Goal: Complete application form

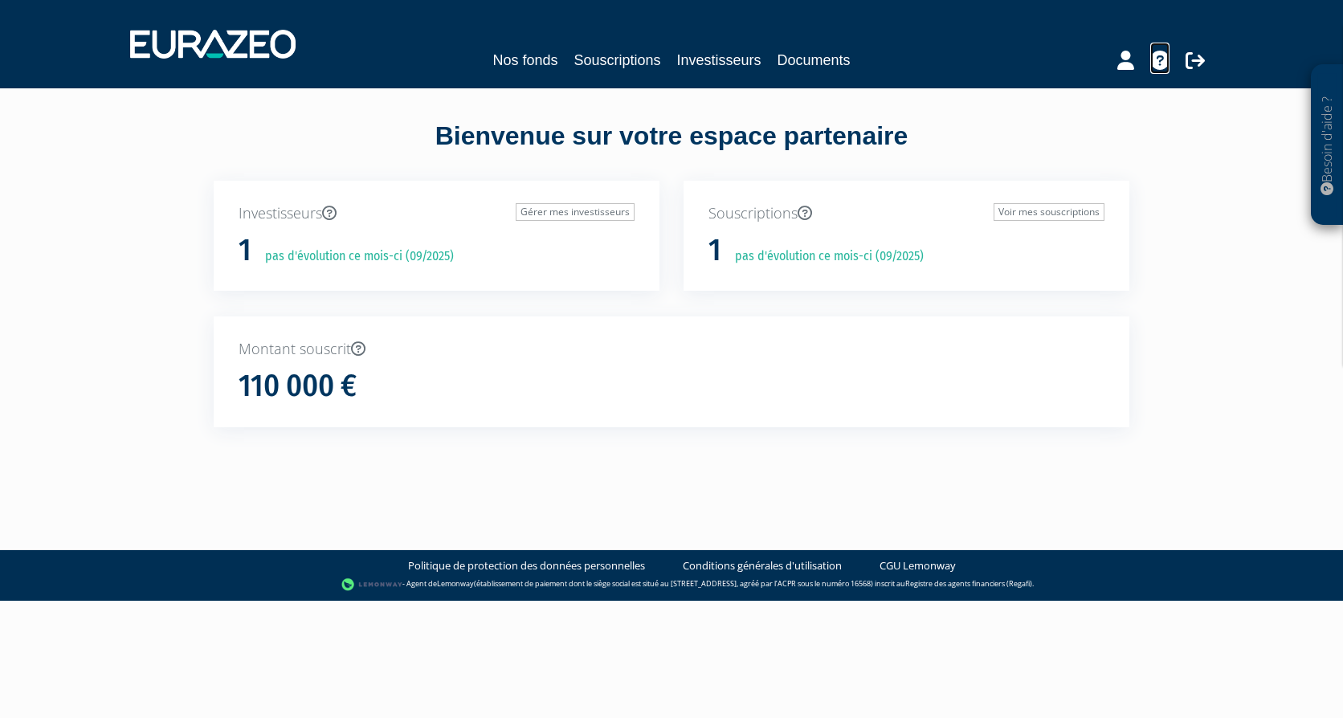
click at [1156, 66] on icon at bounding box center [1159, 60] width 19 height 19
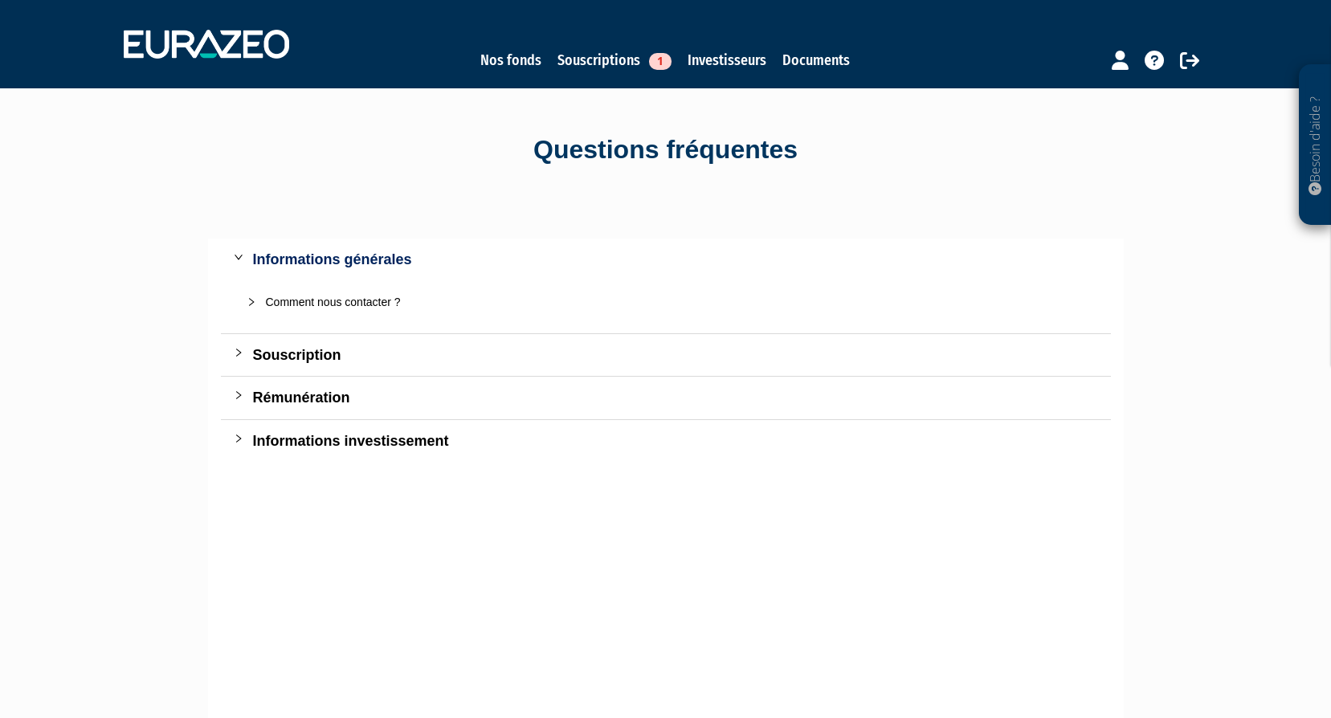
click at [284, 305] on div "Comment nous contacter ?" at bounding box center [675, 302] width 819 height 18
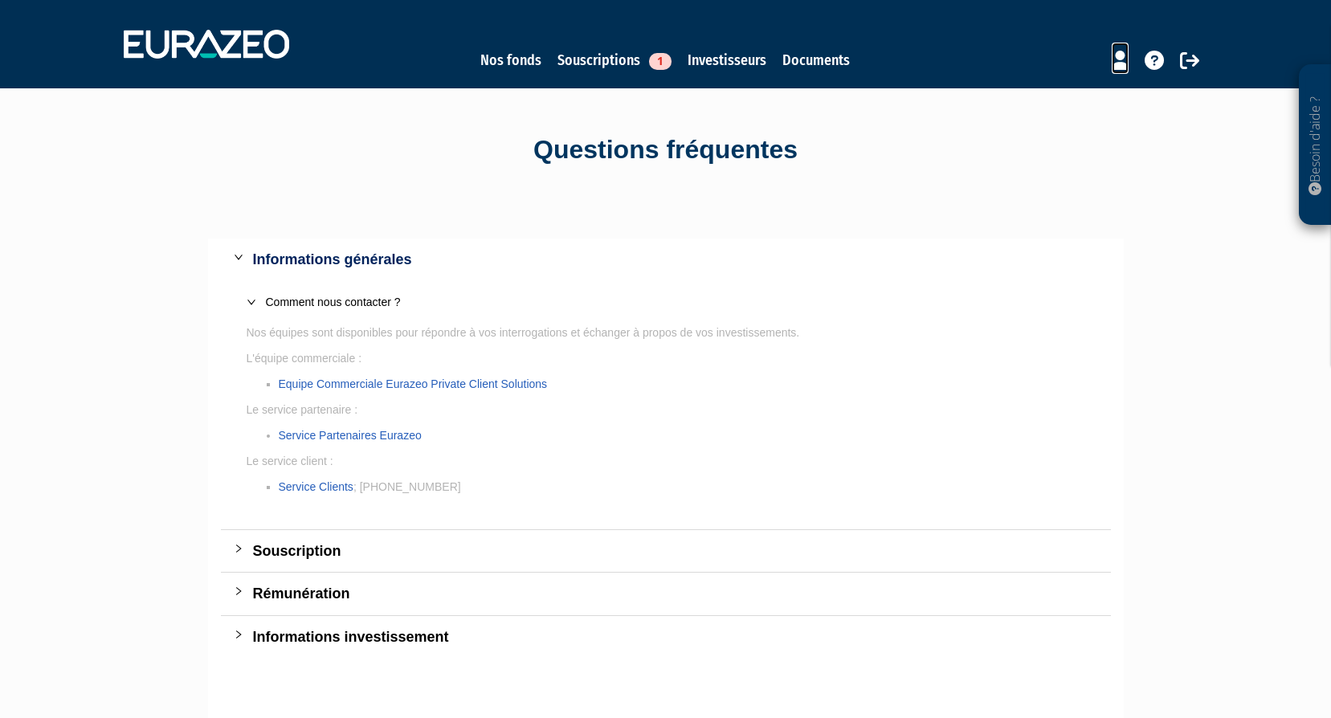
click at [1119, 62] on icon at bounding box center [1120, 60] width 17 height 19
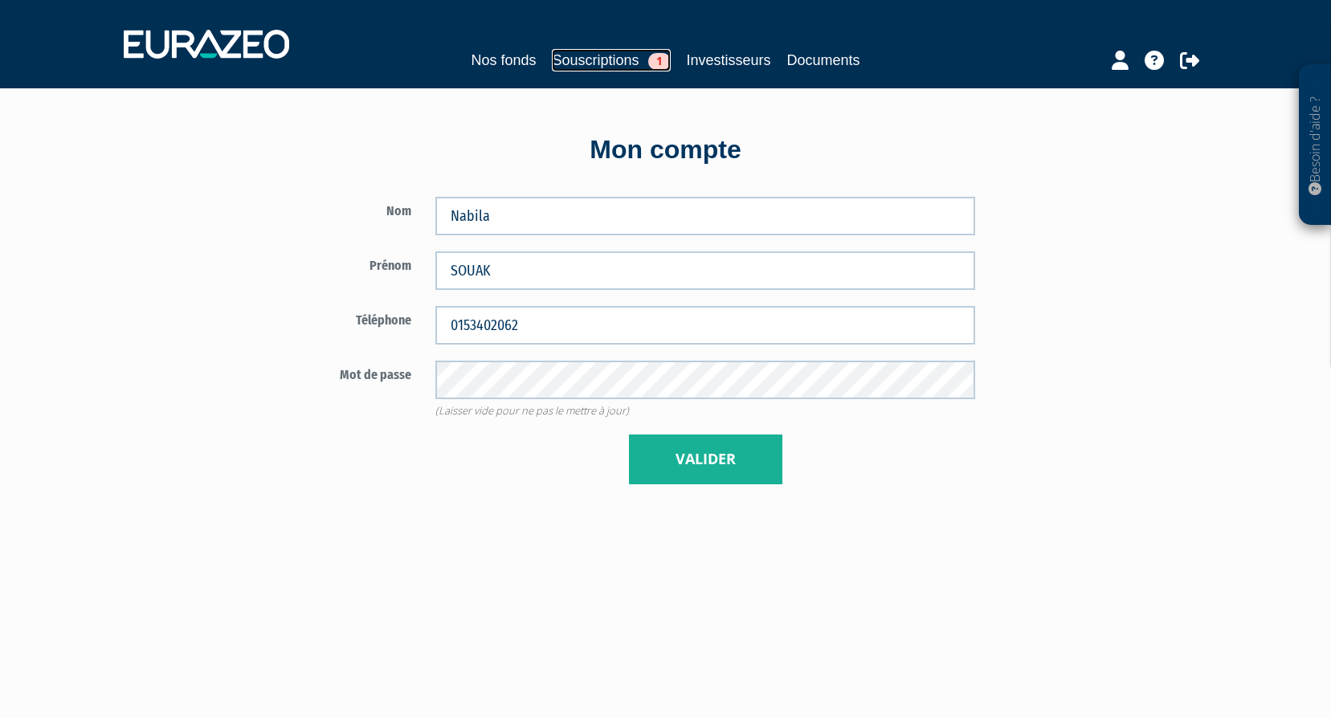
drag, startPoint x: 0, startPoint y: 0, endPoint x: 611, endPoint y: 58, distance: 614.1
click at [611, 58] on link "Souscriptions 1" at bounding box center [611, 60] width 118 height 22
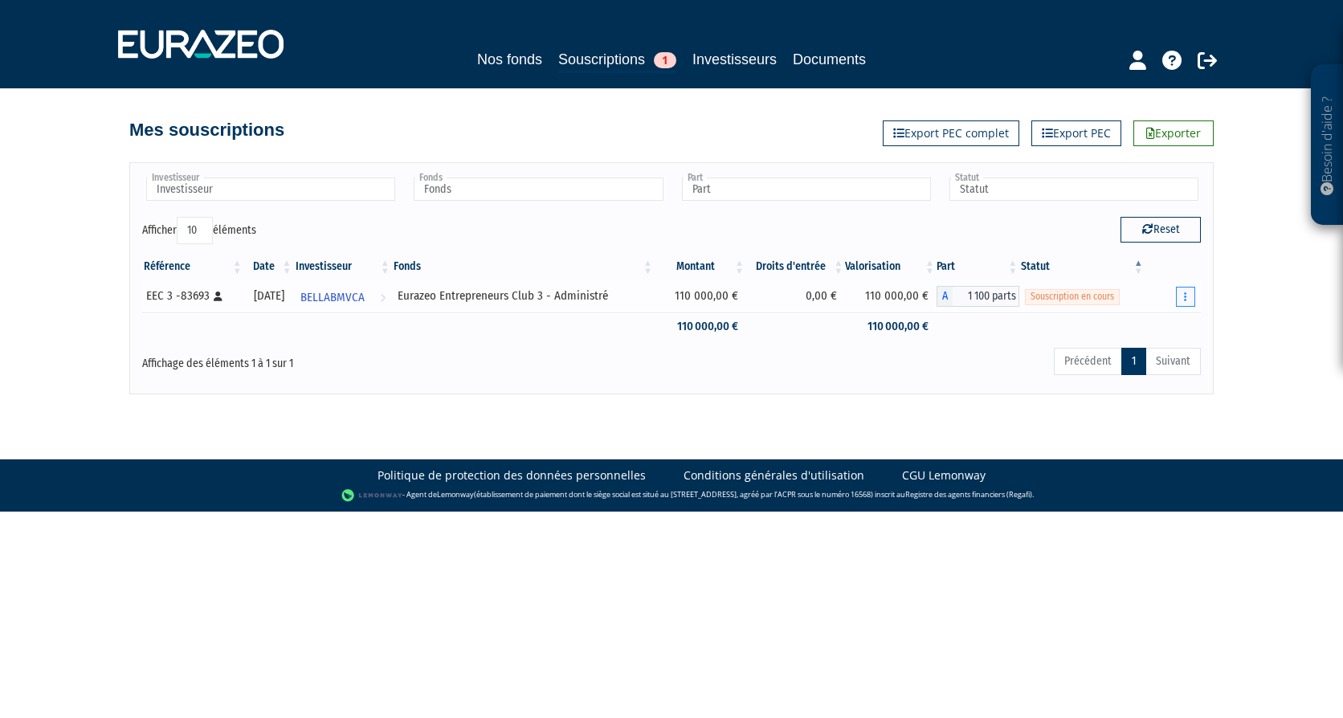
click at [1189, 299] on button "button" at bounding box center [1185, 297] width 19 height 20
click at [1142, 358] on link "Compléter" at bounding box center [1138, 355] width 104 height 27
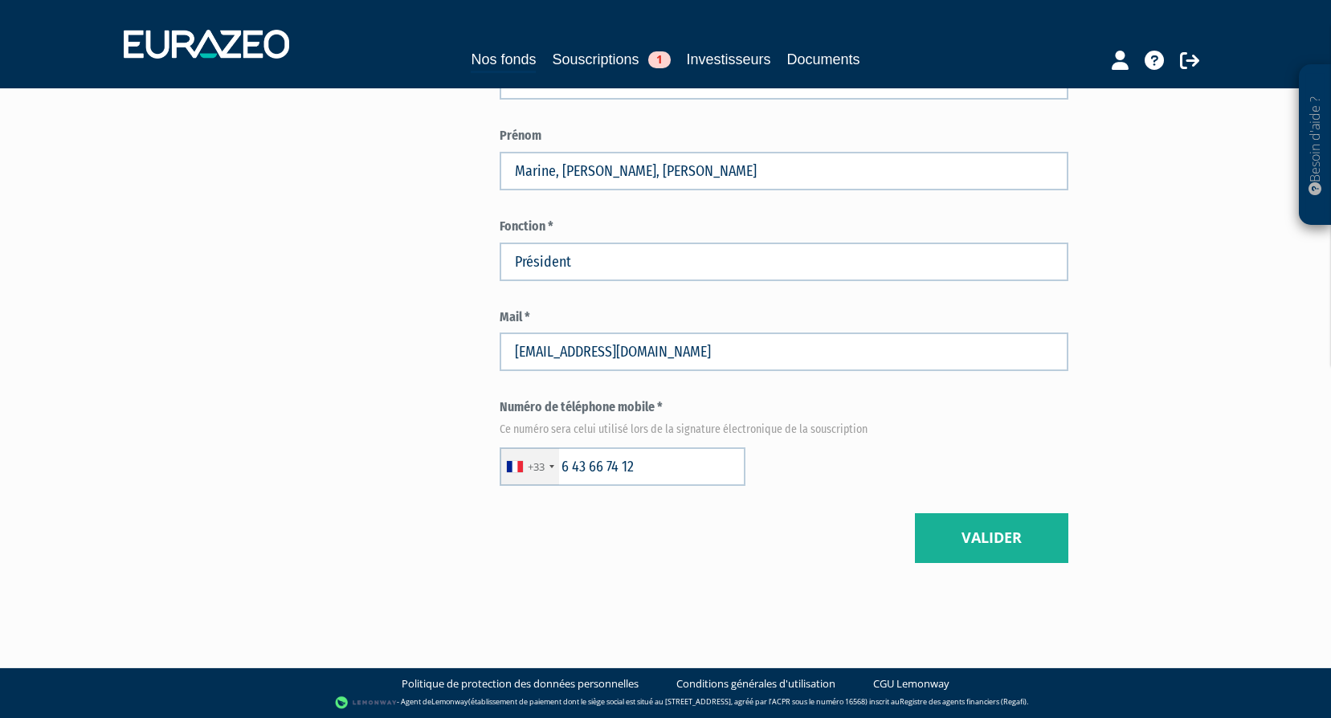
scroll to position [1212, 0]
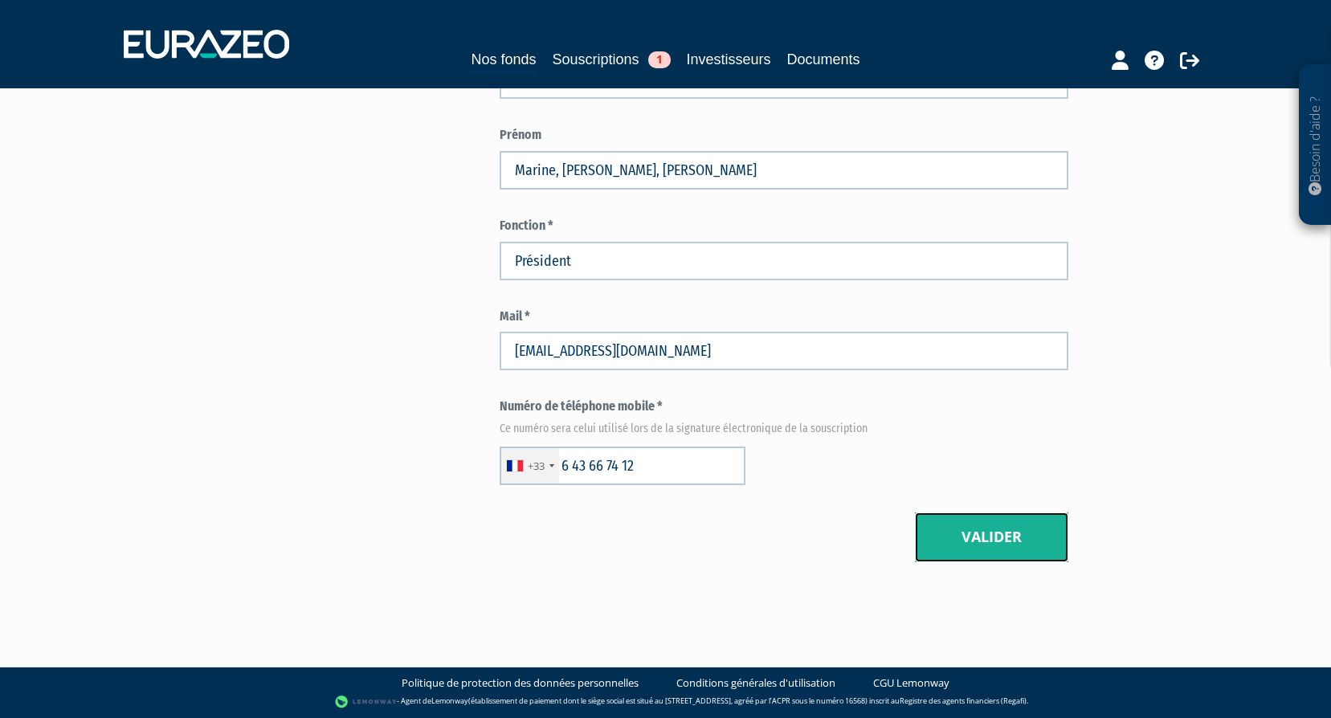
click at [1024, 539] on button "Valider" at bounding box center [991, 538] width 153 height 50
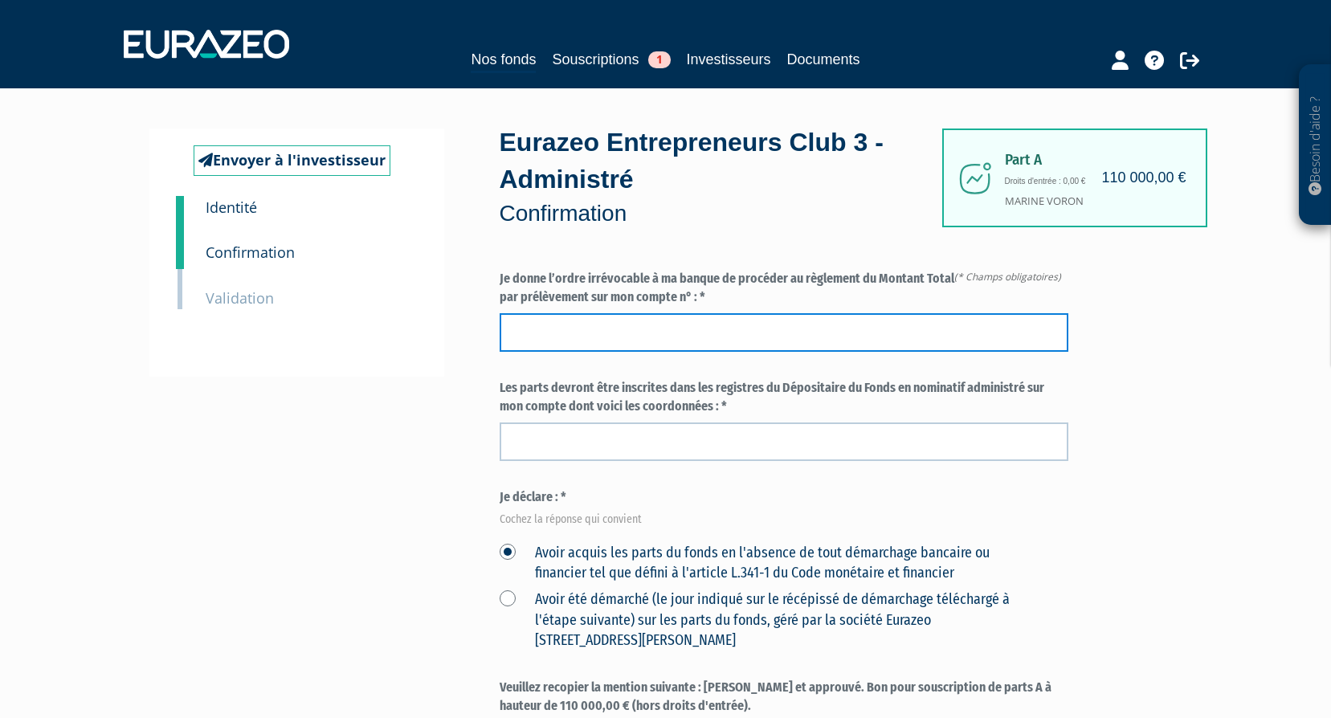
click at [727, 329] on input "text" at bounding box center [784, 332] width 569 height 39
type input "92816594301"
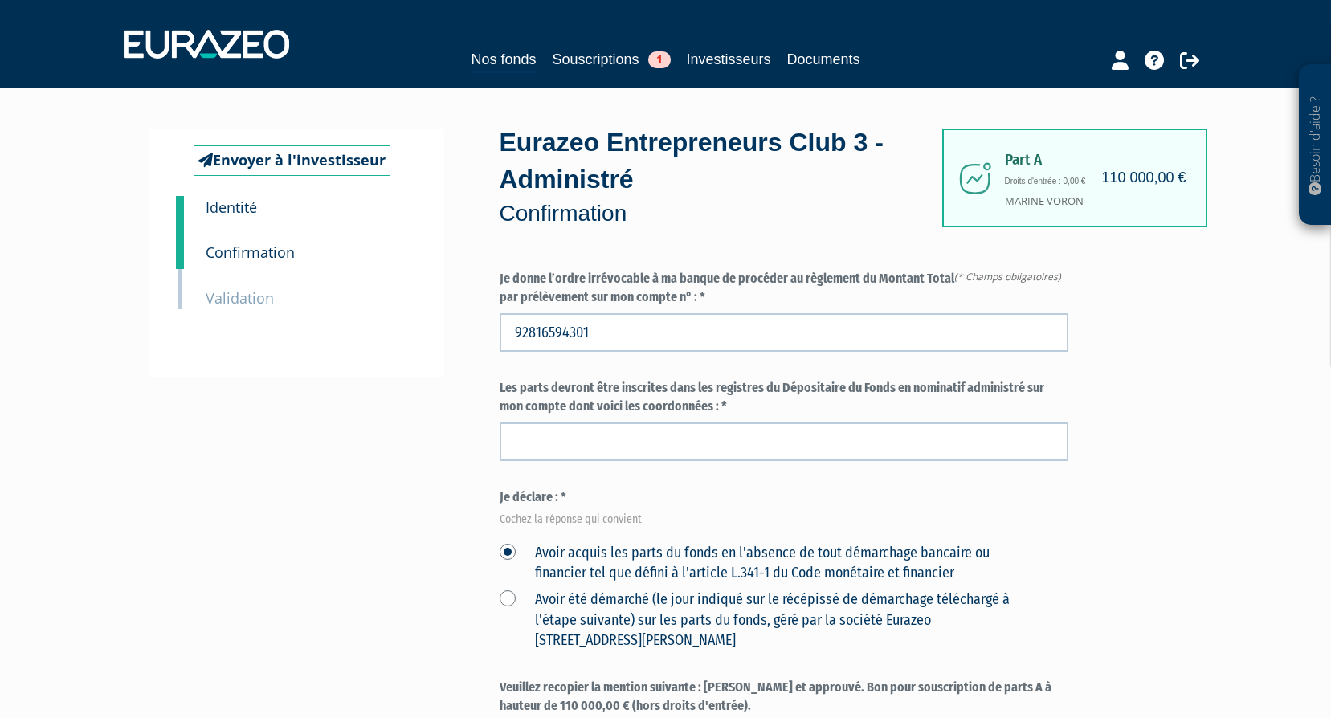
click at [1256, 494] on div "Besoin d'aide ? × J'ai besoin d'aide Si vous avez une question à propos du fonc…" at bounding box center [665, 584] width 1331 height 1169
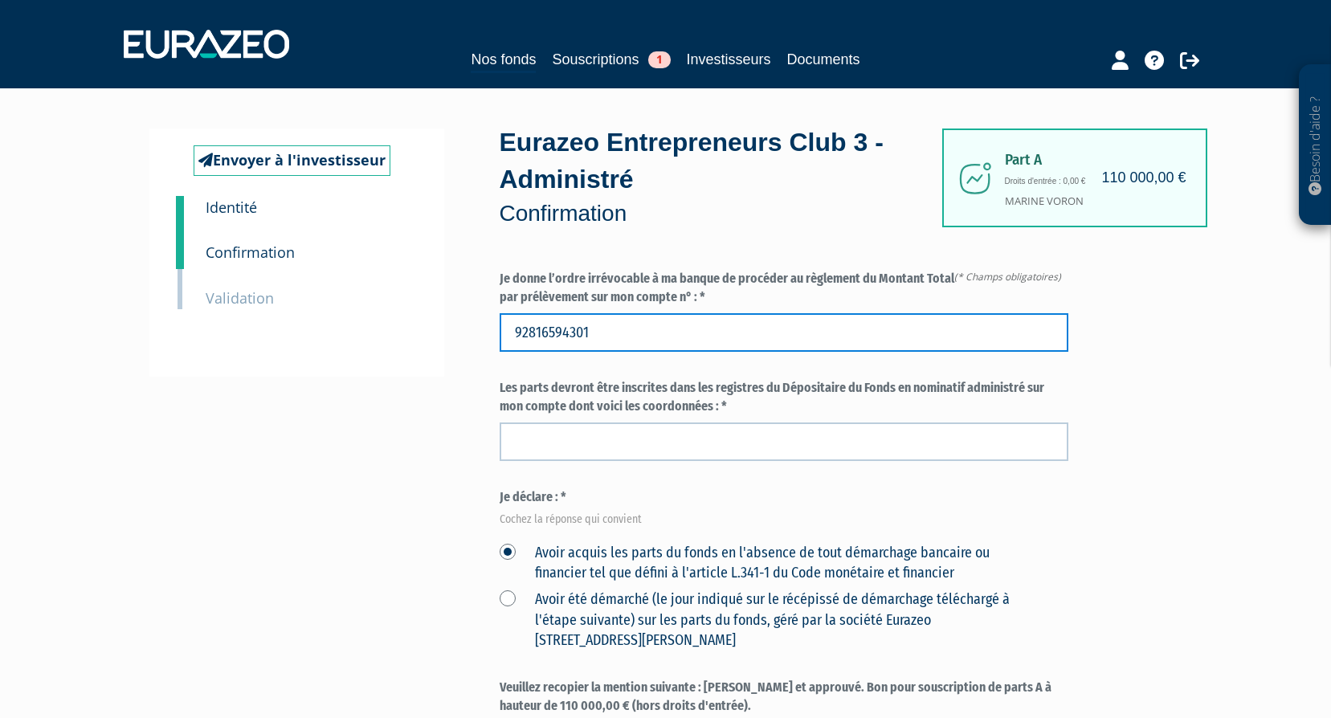
click at [618, 331] on input "92816594301" at bounding box center [784, 332] width 569 height 39
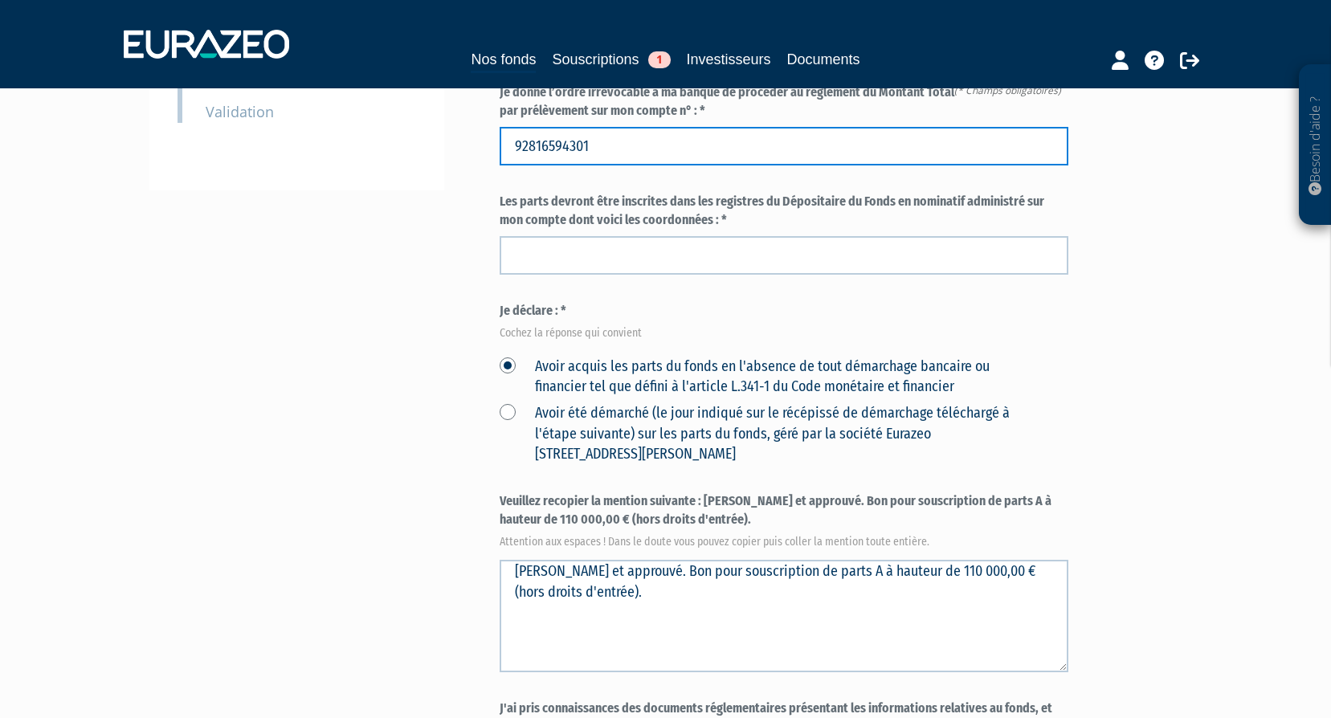
scroll to position [219, 0]
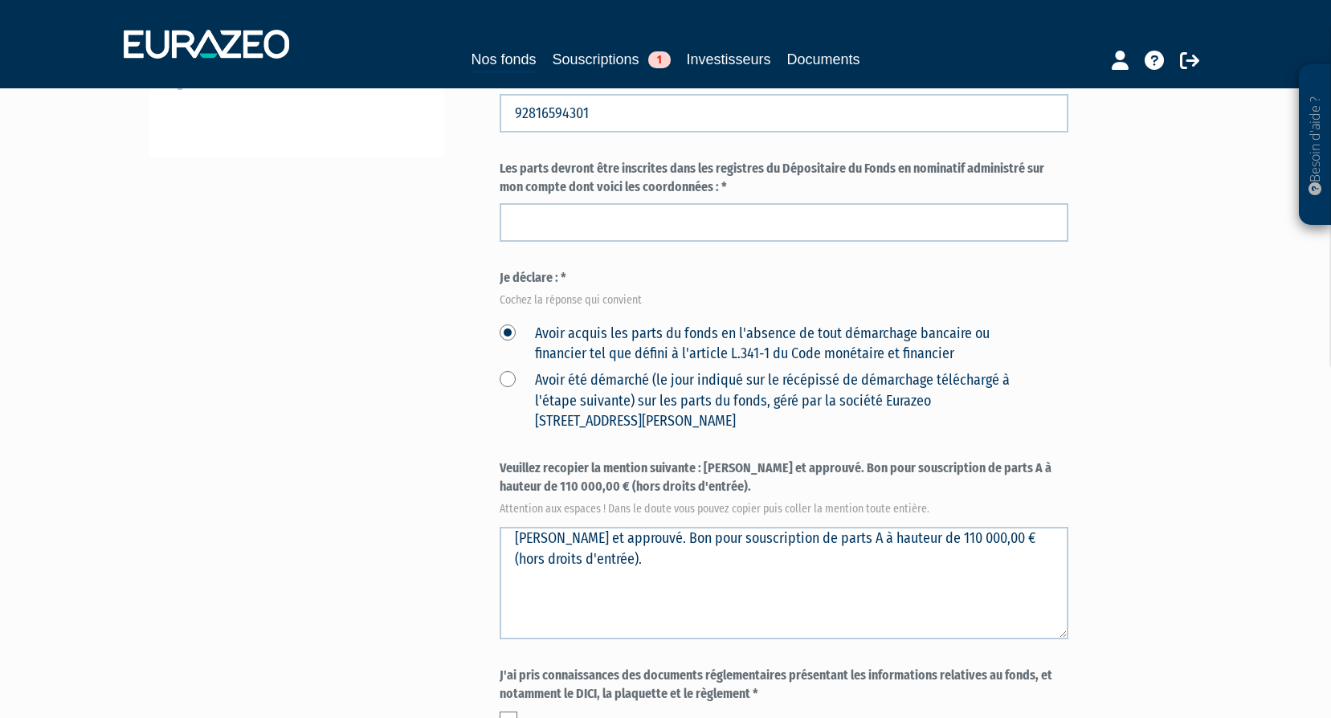
click at [1103, 337] on div "Part A 110 000,00 € Droits d'entrée : 0,00 € MARINE VORON Eurazeo Entrepreneurs…" at bounding box center [841, 409] width 683 height 1000
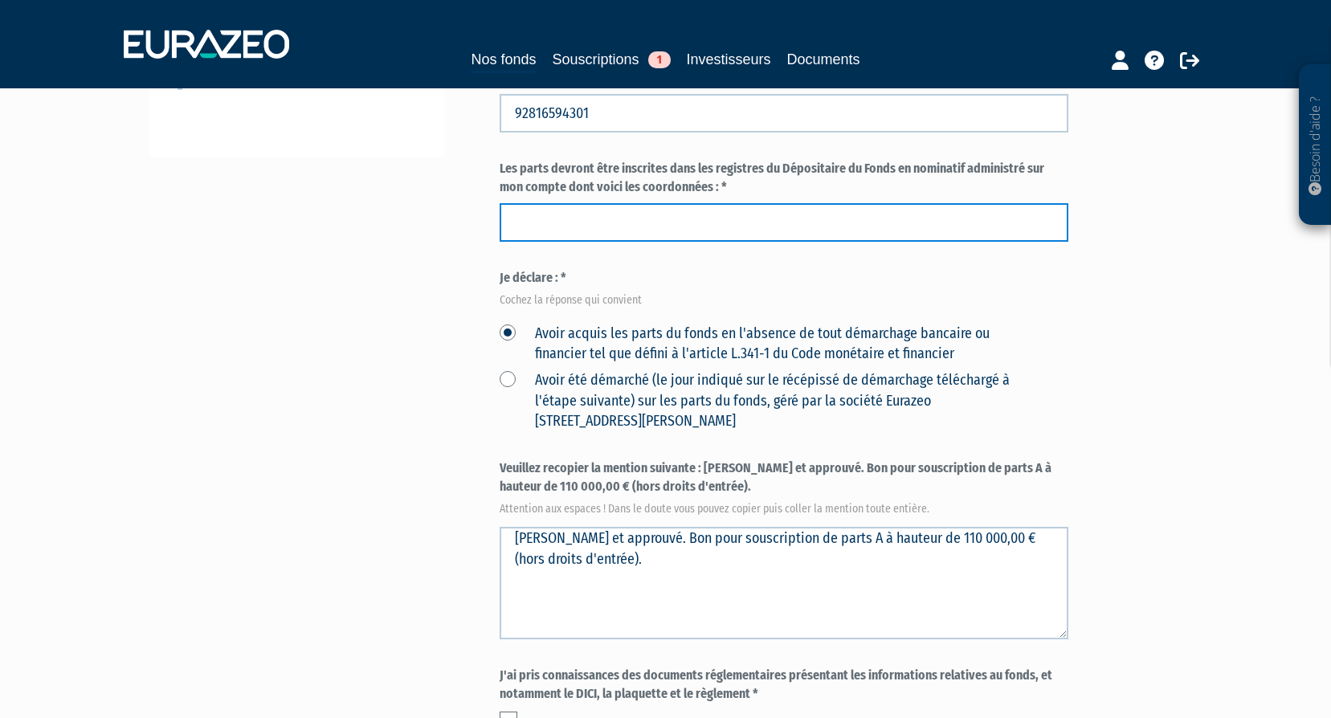
drag, startPoint x: 522, startPoint y: 223, endPoint x: 615, endPoint y: 229, distance: 92.6
click at [522, 223] on input "text" at bounding box center [784, 222] width 569 height 39
click at [963, 226] on input "FR" at bounding box center [784, 222] width 569 height 39
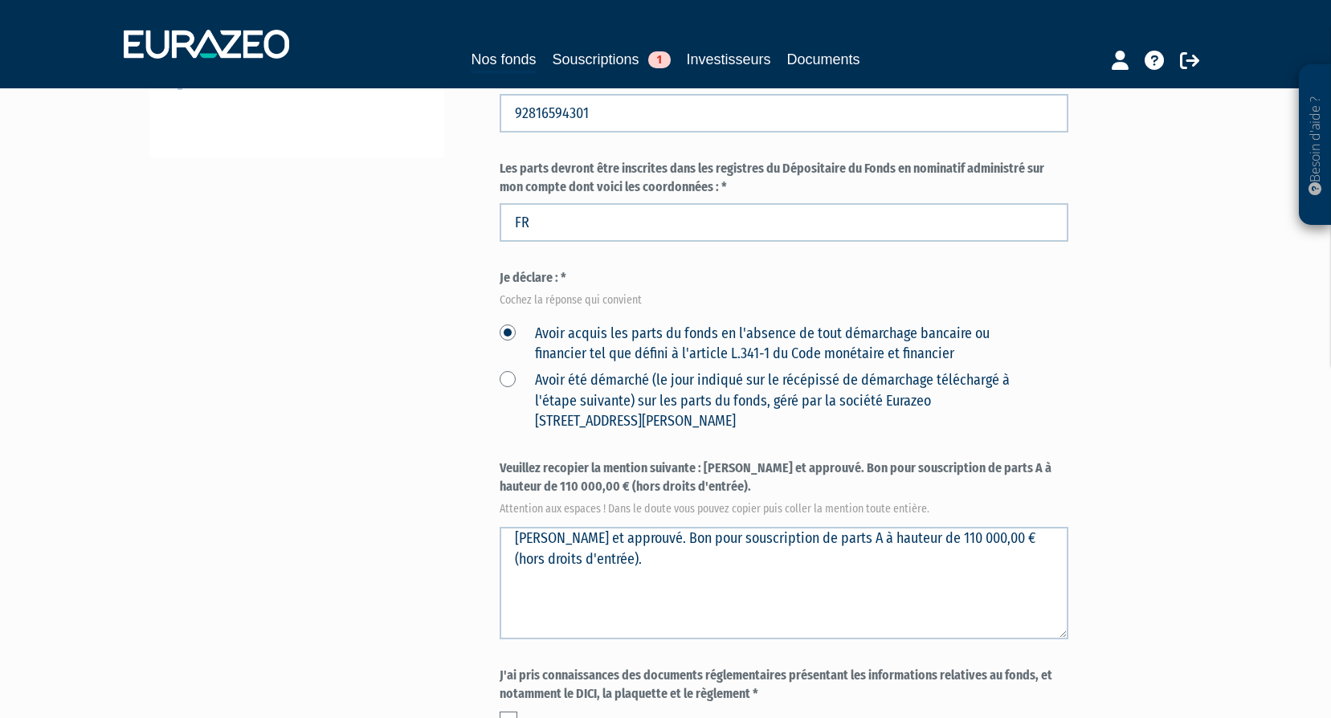
click at [1195, 328] on div "Besoin d'aide ? × J'ai besoin d'aide Si vous avez une question à propos du fonc…" at bounding box center [665, 365] width 1331 height 1169
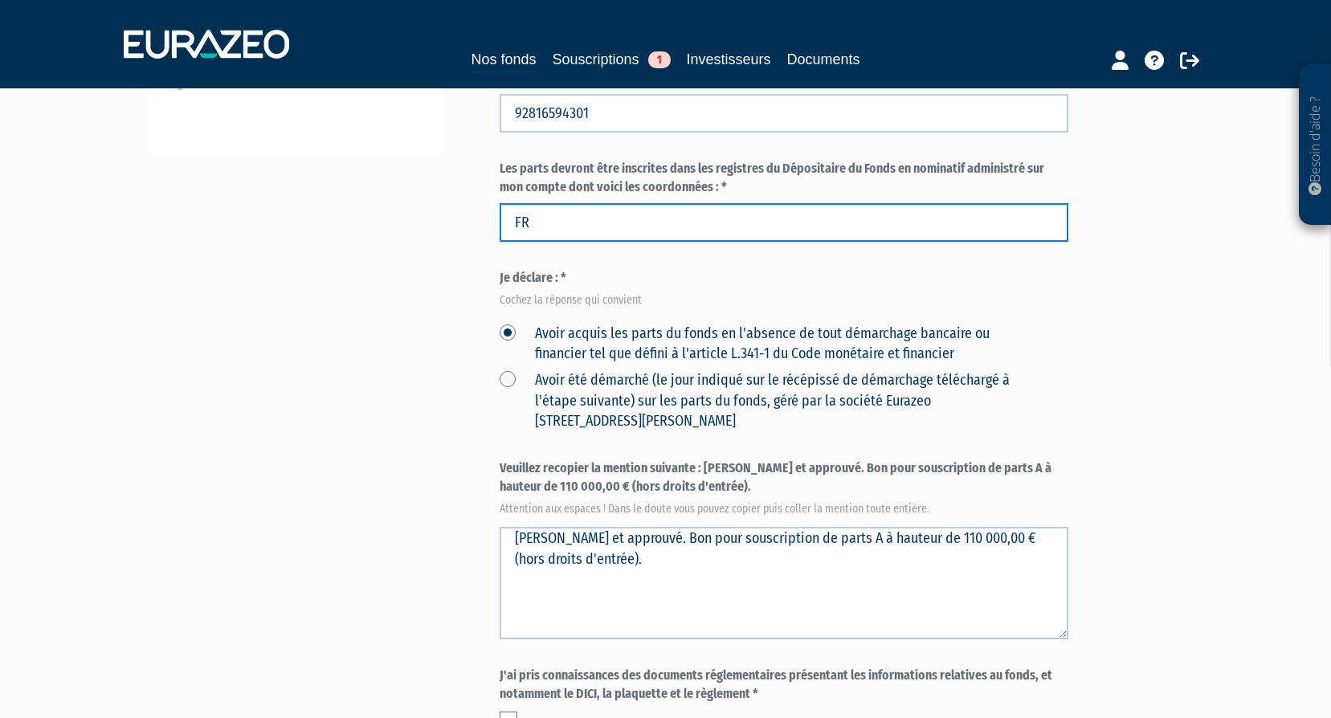
click at [711, 231] on input "FR" at bounding box center [784, 222] width 569 height 39
type input "FR7619553000059281659430125"
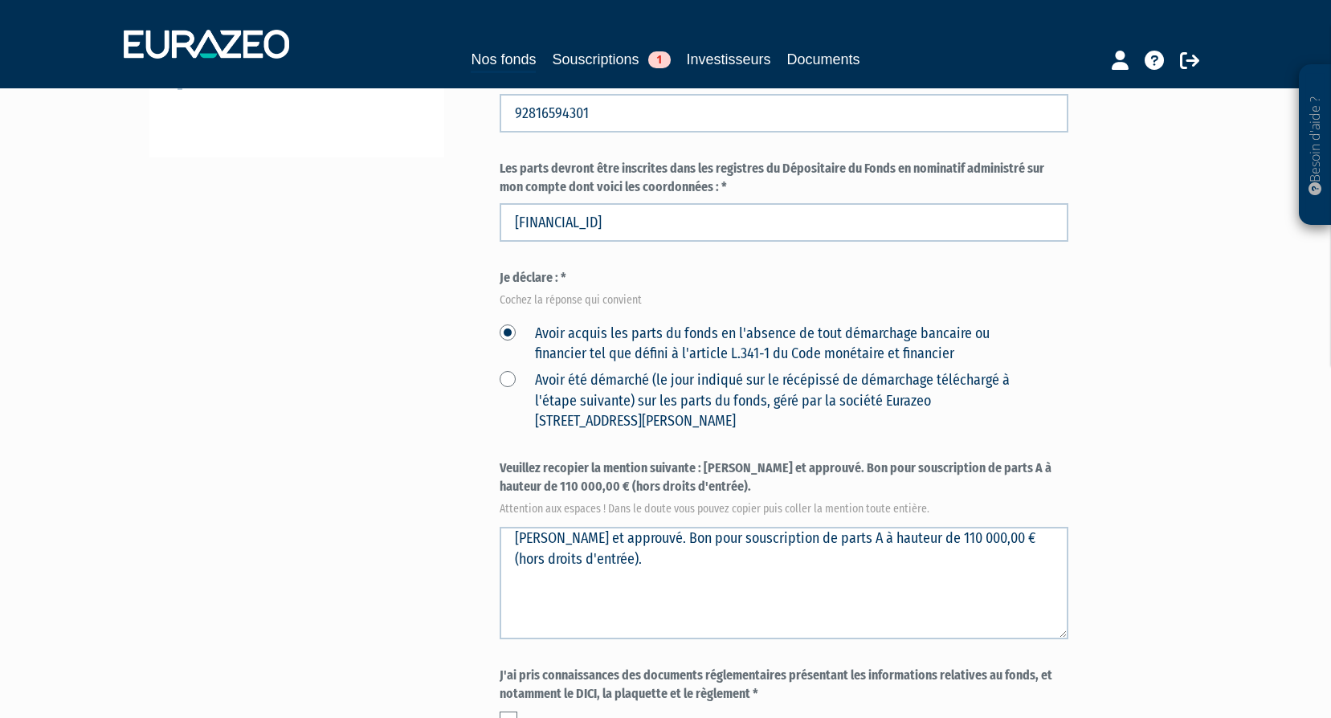
click at [357, 265] on div "Envoyer à l'investisseur 1 Identité 2 Confirmation 3 Validation Part A" at bounding box center [665, 409] width 1009 height 1000
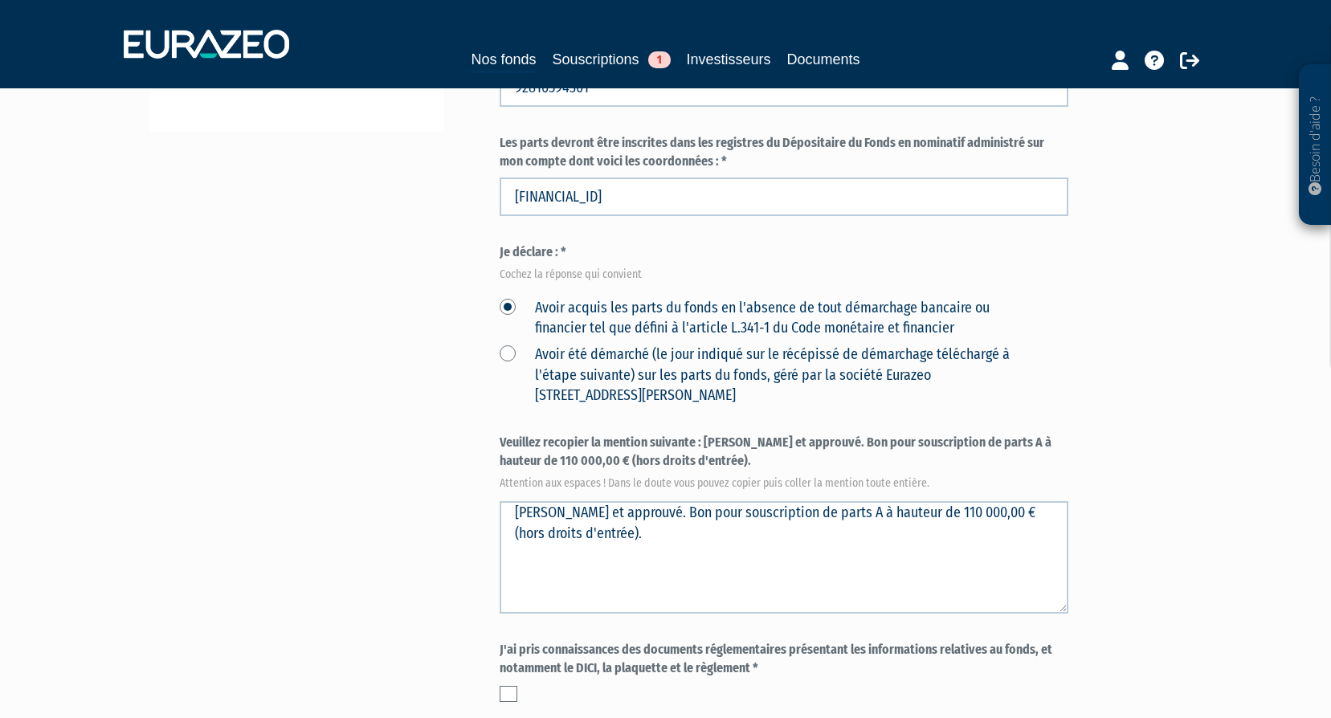
scroll to position [402, 0]
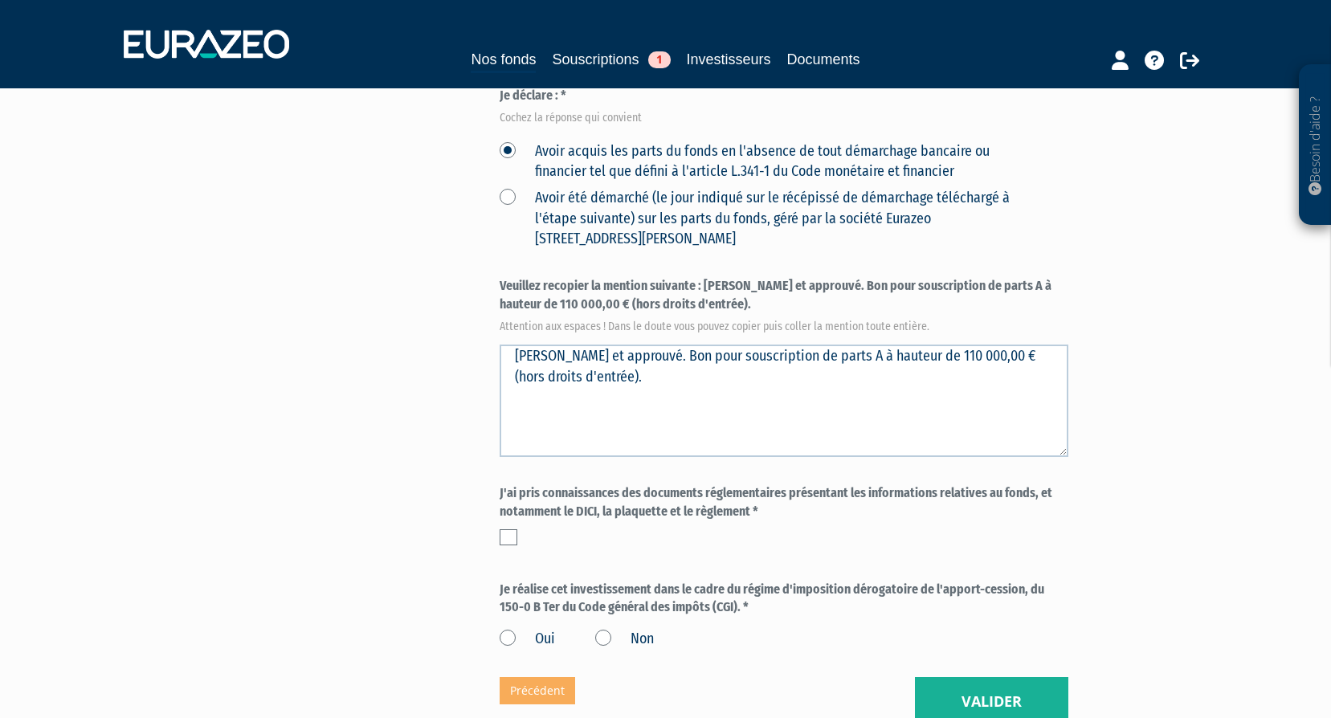
click at [509, 535] on label at bounding box center [509, 537] width 18 height 16
click at [0, 0] on input "checkbox" at bounding box center [0, 0] width 0 height 0
click at [506, 638] on label "Oui" at bounding box center [527, 639] width 55 height 21
click at [0, 0] on input "Oui" at bounding box center [0, 0] width 0 height 0
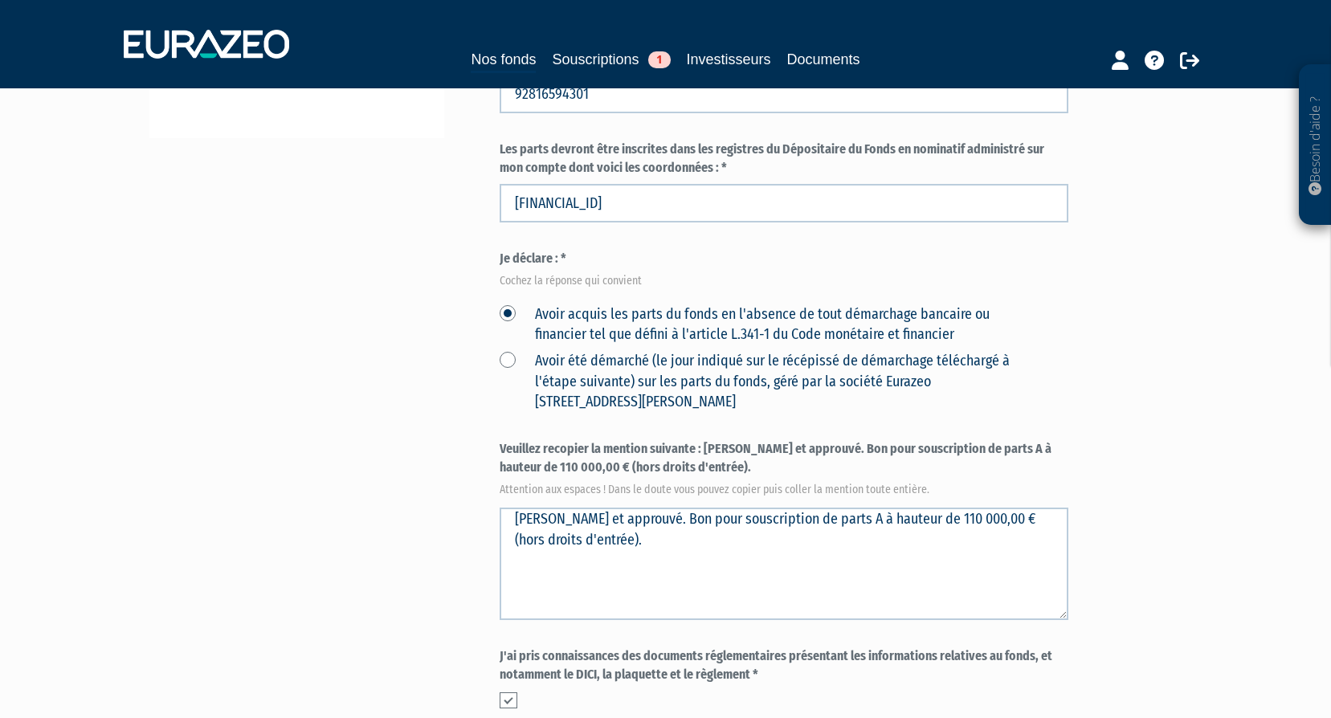
scroll to position [562, 0]
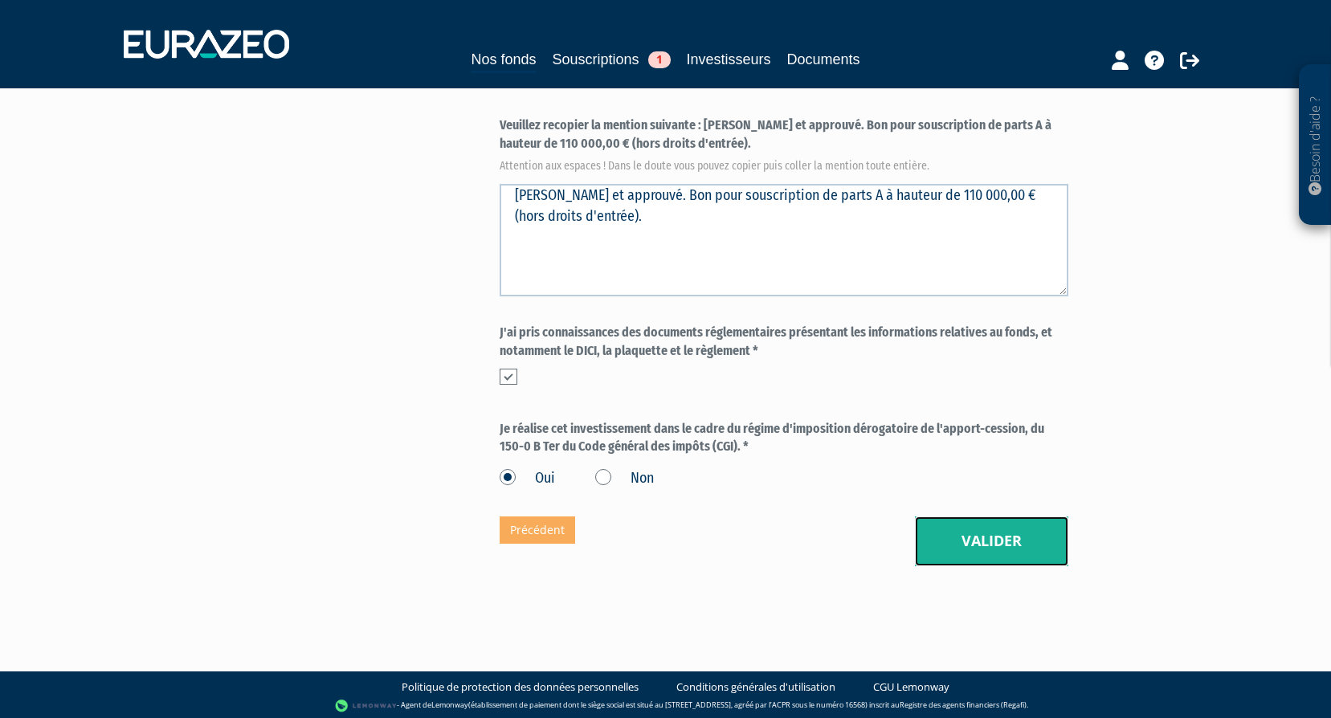
click at [1010, 528] on button "Valider" at bounding box center [991, 542] width 153 height 50
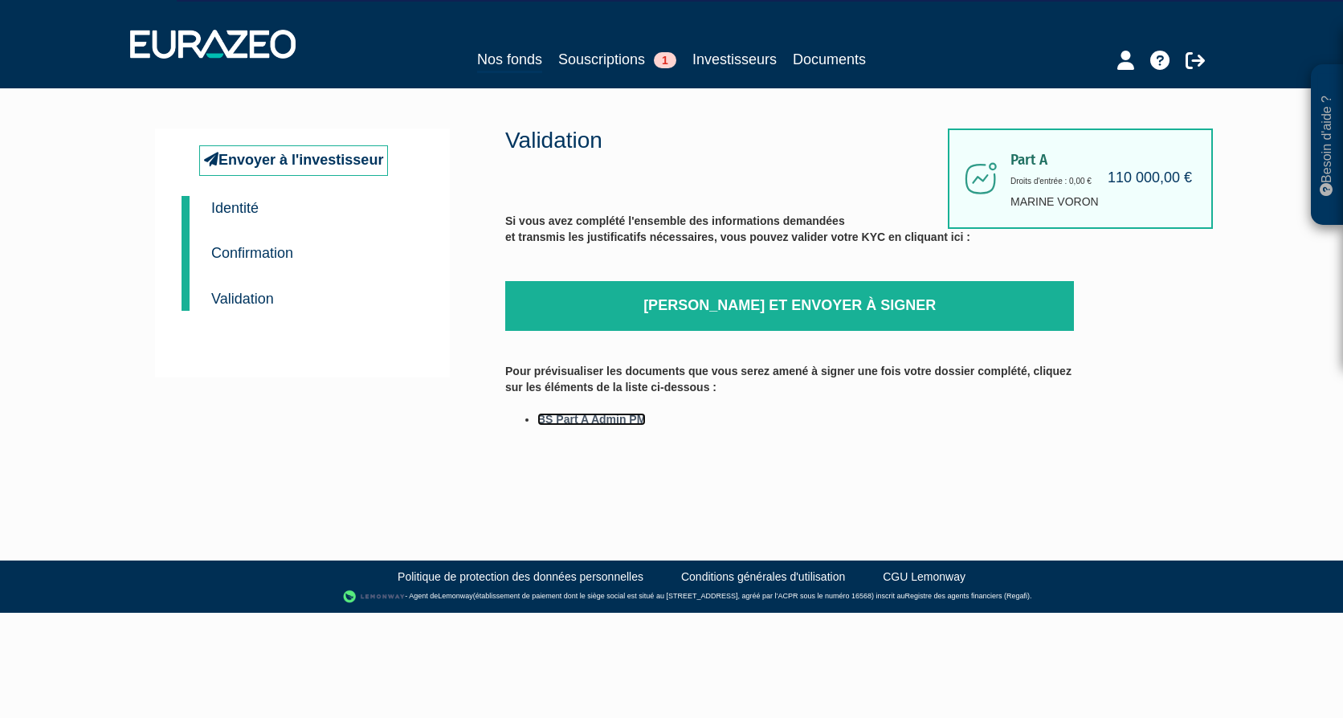
click at [563, 418] on link "BS Part A Admin PM" at bounding box center [591, 419] width 108 height 13
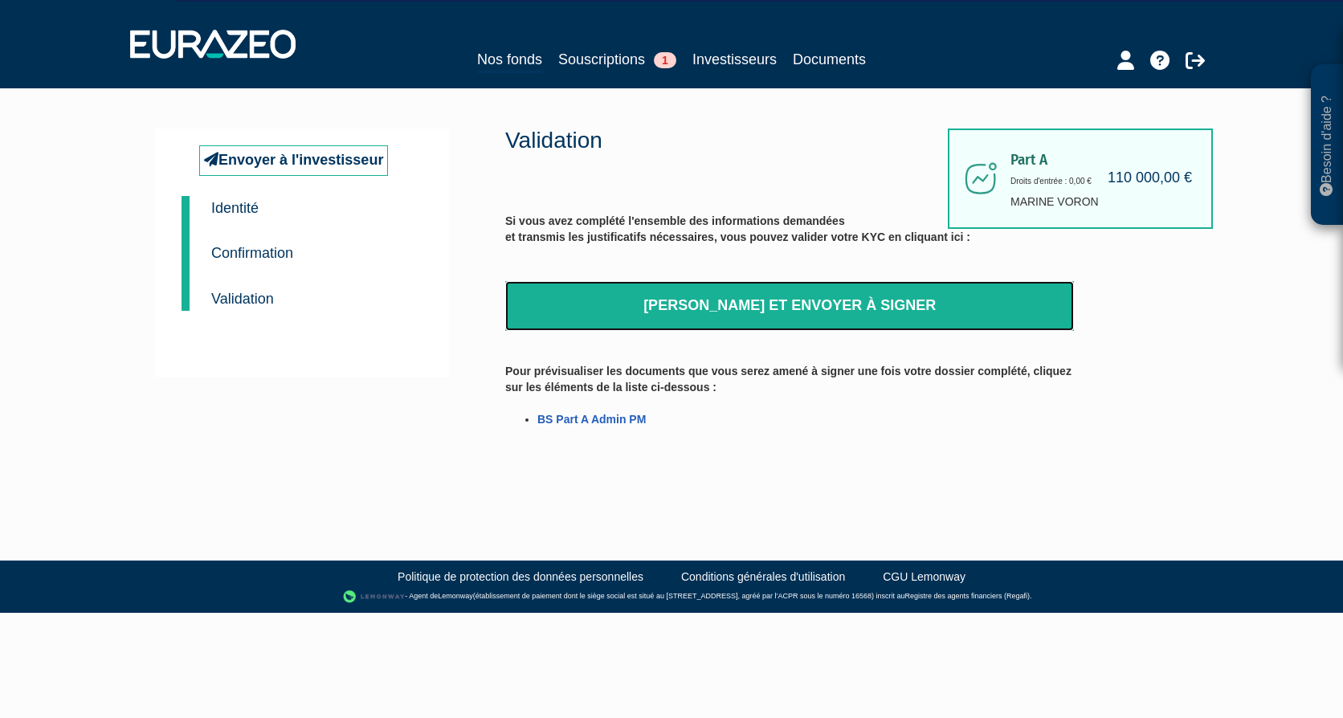
click at [666, 303] on link "[PERSON_NAME] et envoyer à signer" at bounding box center [789, 306] width 569 height 50
